Goal: Transaction & Acquisition: Purchase product/service

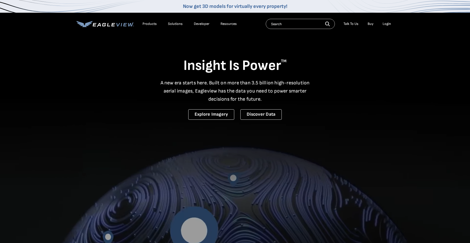
click at [385, 24] on div "Login" at bounding box center [386, 24] width 8 height 5
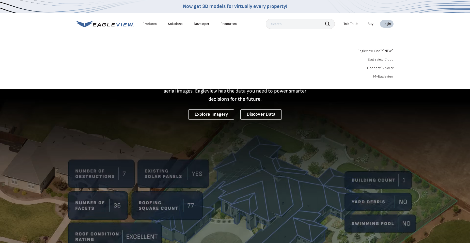
click at [383, 24] on div "Login" at bounding box center [386, 24] width 8 height 5
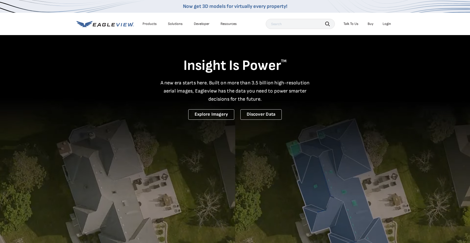
click at [383, 24] on div "Login" at bounding box center [386, 24] width 8 height 5
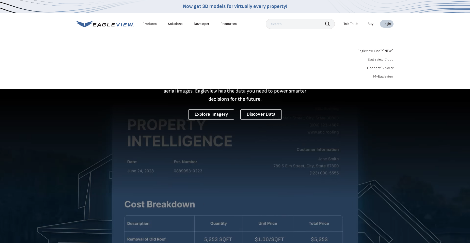
click at [386, 76] on link "MyEagleview" at bounding box center [383, 76] width 20 height 5
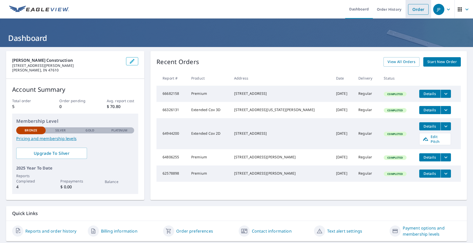
click at [412, 8] on link "Order" at bounding box center [418, 9] width 21 height 11
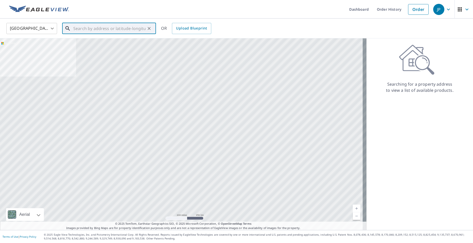
click at [83, 30] on input "text" at bounding box center [109, 28] width 72 height 14
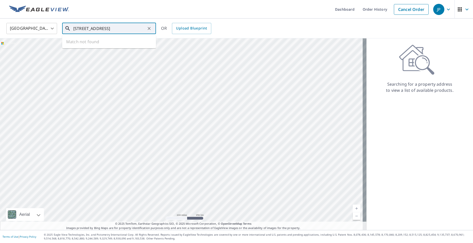
type input "[STREET_ADDRESS]"
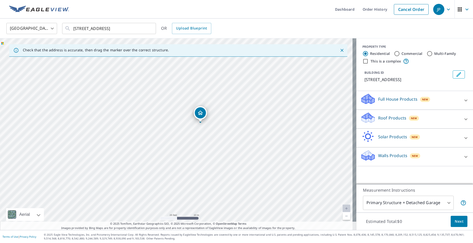
click at [391, 118] on p "Roof Products" at bounding box center [392, 118] width 28 height 6
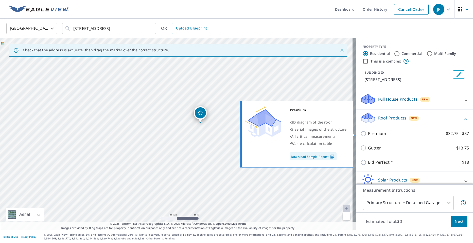
click at [379, 134] on p "Premium" at bounding box center [377, 133] width 18 height 6
click at [368, 134] on input "Premium $32.75 - $87" at bounding box center [365, 133] width 8 height 6
checkbox input "true"
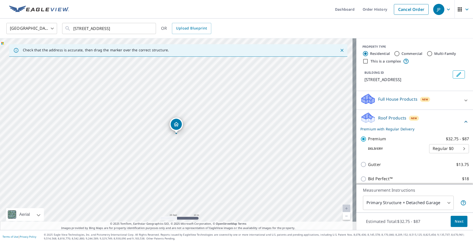
click at [455, 221] on span "Next" at bounding box center [459, 221] width 9 height 6
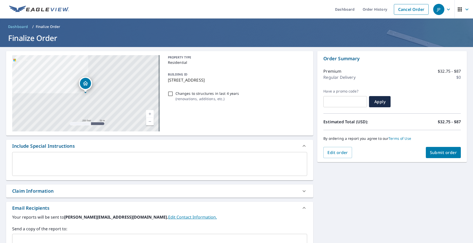
click at [448, 153] on span "Submit order" at bounding box center [443, 152] width 27 height 6
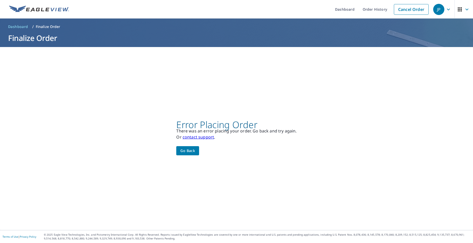
click at [203, 138] on link "contact support" at bounding box center [198, 137] width 31 height 6
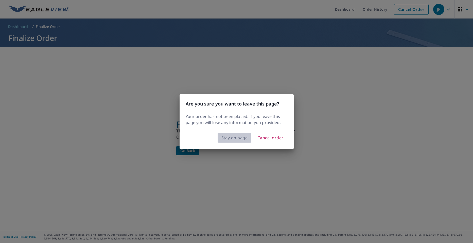
click at [240, 139] on span "Stay on page" at bounding box center [235, 137] width 26 height 7
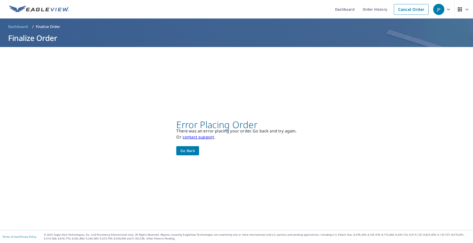
click at [446, 11] on icon "button" at bounding box center [449, 9] width 6 height 6
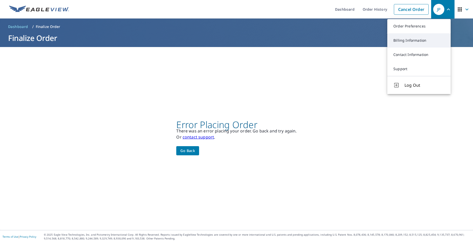
click at [432, 41] on link "Billing Information" at bounding box center [419, 40] width 63 height 14
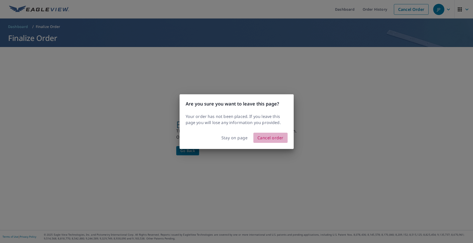
click at [272, 139] on span "Cancel order" at bounding box center [271, 137] width 26 height 7
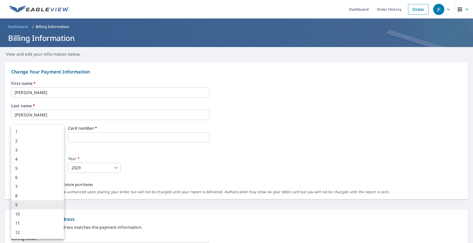
click at [56, 164] on body "JP JP Dashboard Order History Order JP Dashboard / Billing Information Billing …" at bounding box center [236, 121] width 473 height 243
click at [46, 197] on li "8" at bounding box center [37, 195] width 53 height 9
type input "8"
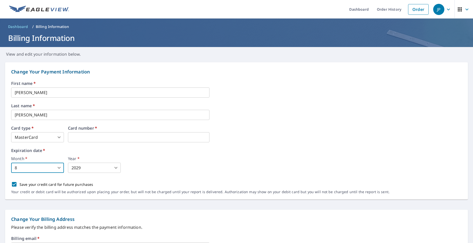
click at [89, 170] on body "JP JP Dashboard Order History Order JP Dashboard / Billing Information Billing …" at bounding box center [236, 121] width 473 height 243
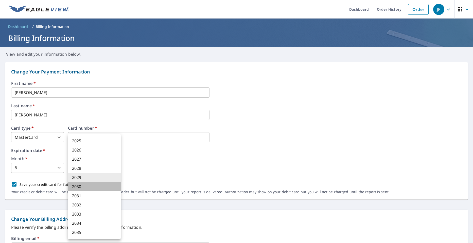
click at [84, 186] on li "2030" at bounding box center [94, 186] width 53 height 9
type input "2030"
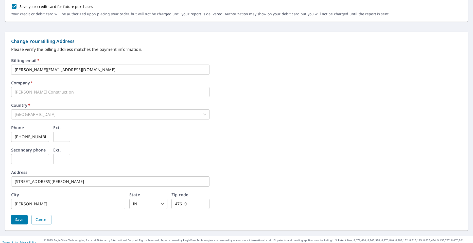
scroll to position [183, 0]
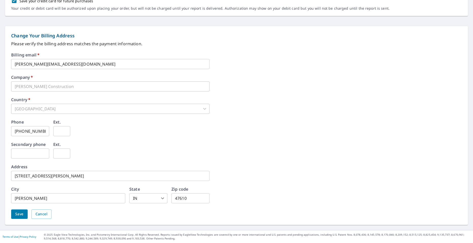
click at [22, 212] on span "Save" at bounding box center [19, 214] width 8 height 6
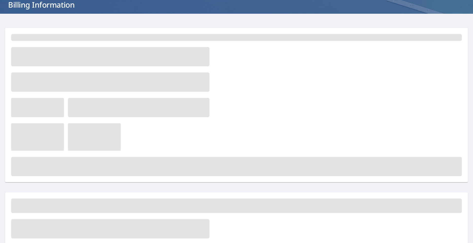
scroll to position [0, 0]
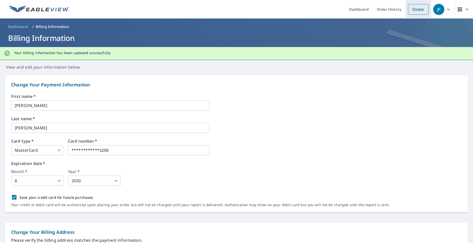
click at [415, 10] on link "Order" at bounding box center [418, 9] width 21 height 11
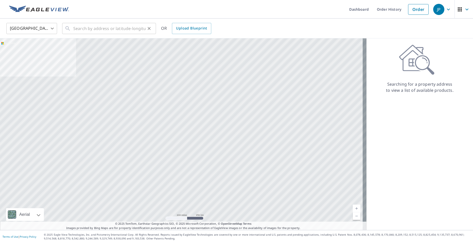
click at [73, 28] on div "​" at bounding box center [109, 28] width 94 height 11
click at [81, 31] on input "text" at bounding box center [109, 28] width 72 height 14
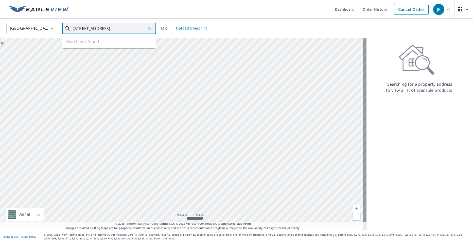
type input "722 hwy 62E 47601"
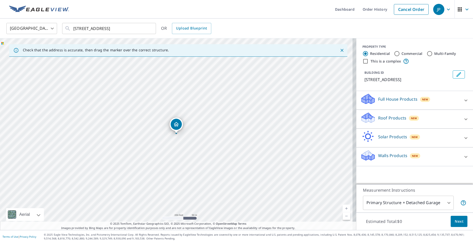
click at [390, 119] on p "Roof Products" at bounding box center [392, 118] width 28 height 6
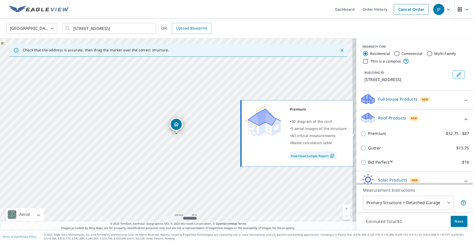
click at [399, 134] on label "Premium $32.75 - $87" at bounding box center [418, 133] width 101 height 6
click at [368, 134] on input "Premium $32.75 - $87" at bounding box center [365, 133] width 8 height 6
checkbox input "true"
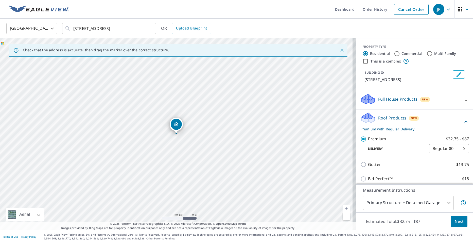
click at [458, 222] on span "Next" at bounding box center [459, 221] width 9 height 6
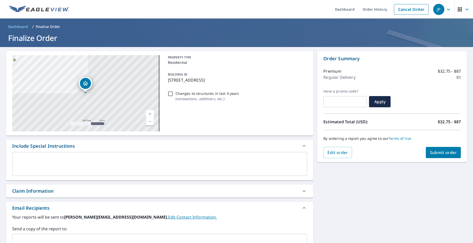
click at [443, 153] on span "Submit order" at bounding box center [443, 152] width 27 height 6
